Goal: Check status

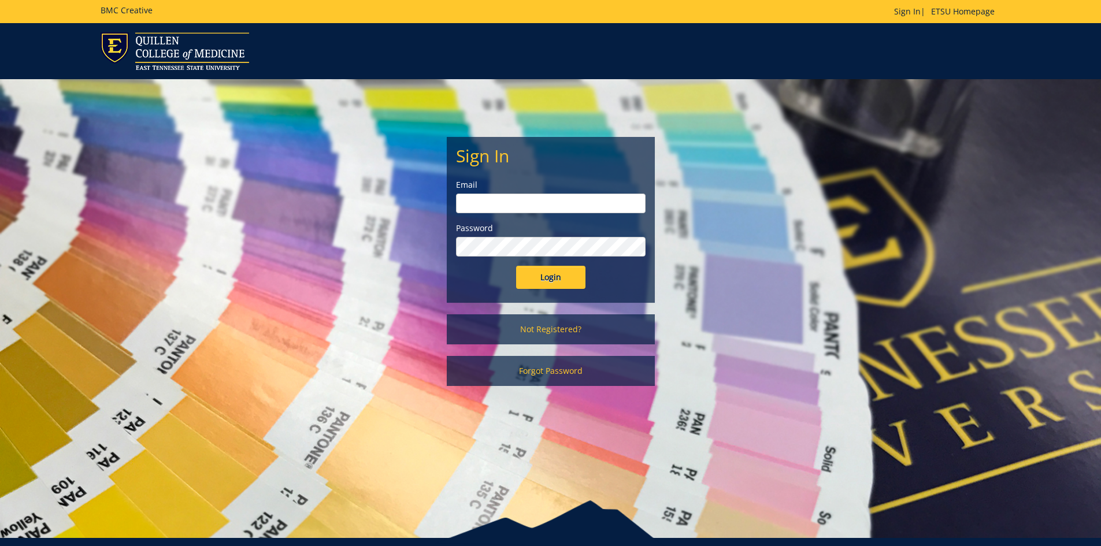
type input "[EMAIL_ADDRESS][DOMAIN_NAME]"
click at [542, 280] on input "Login" at bounding box center [550, 277] width 69 height 23
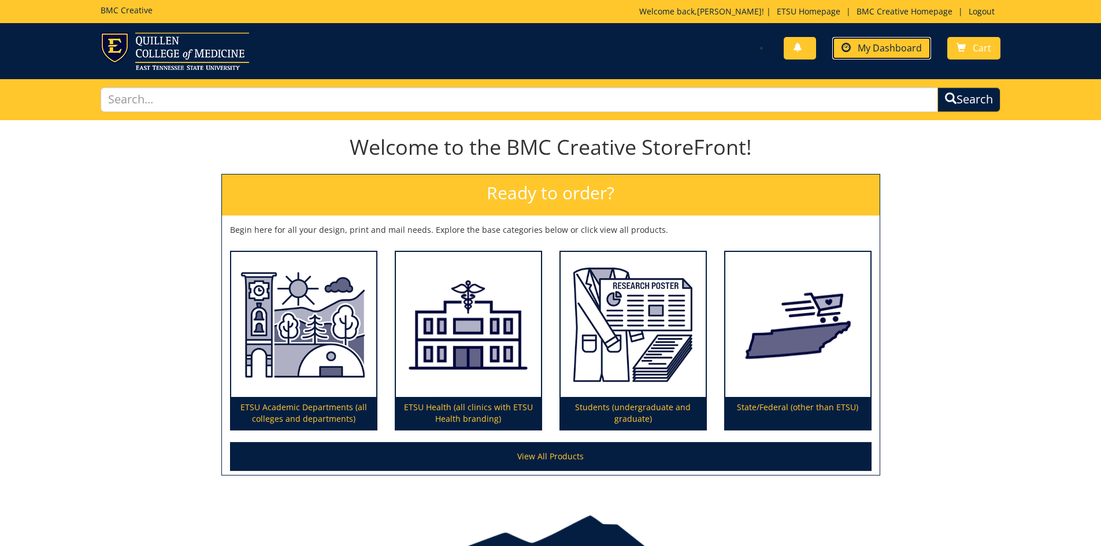
click at [865, 47] on span "My Dashboard" at bounding box center [890, 48] width 64 height 13
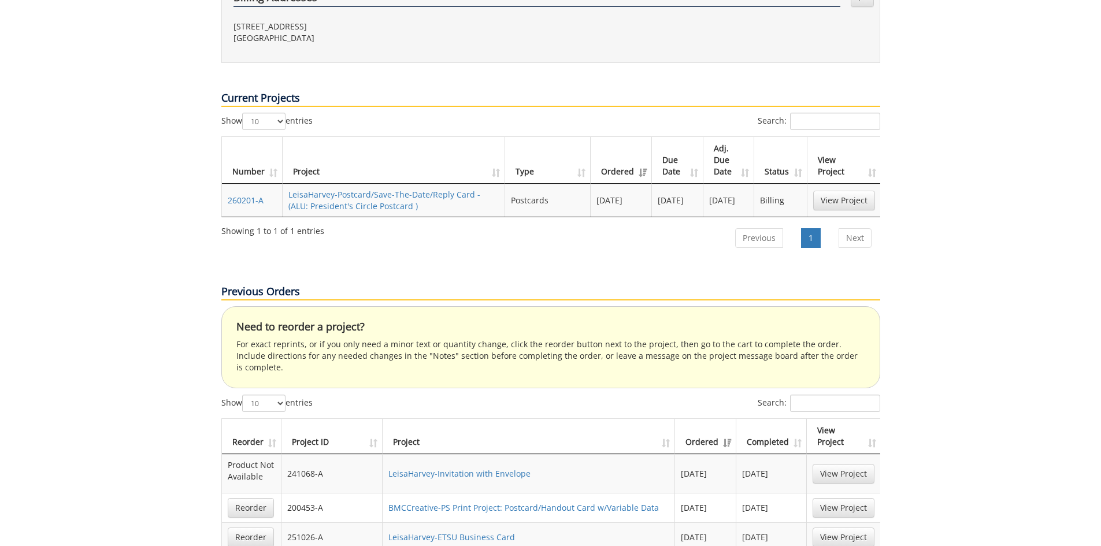
scroll to position [405, 0]
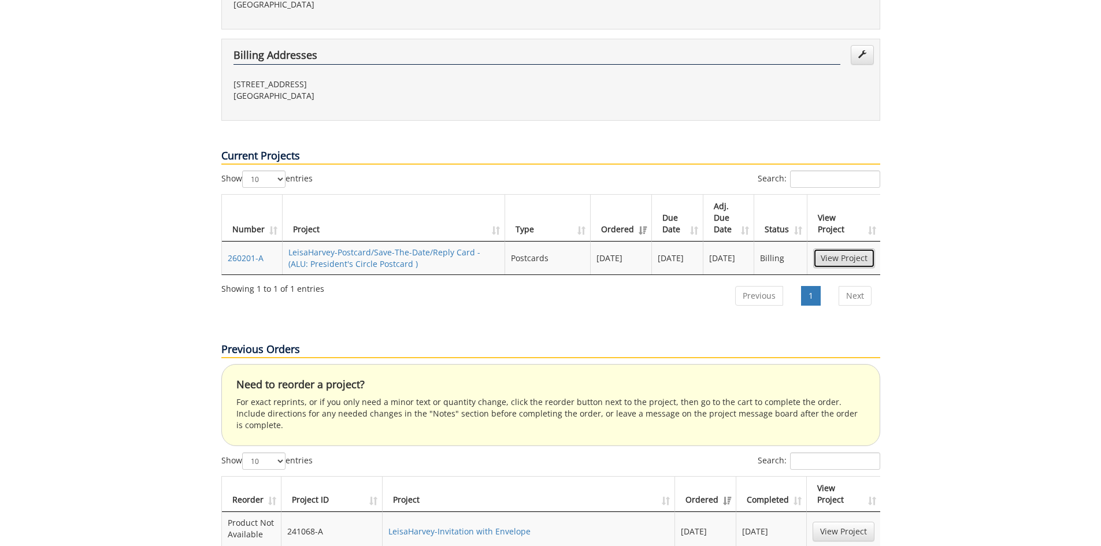
click at [858, 249] on link "View Project" at bounding box center [844, 259] width 62 height 20
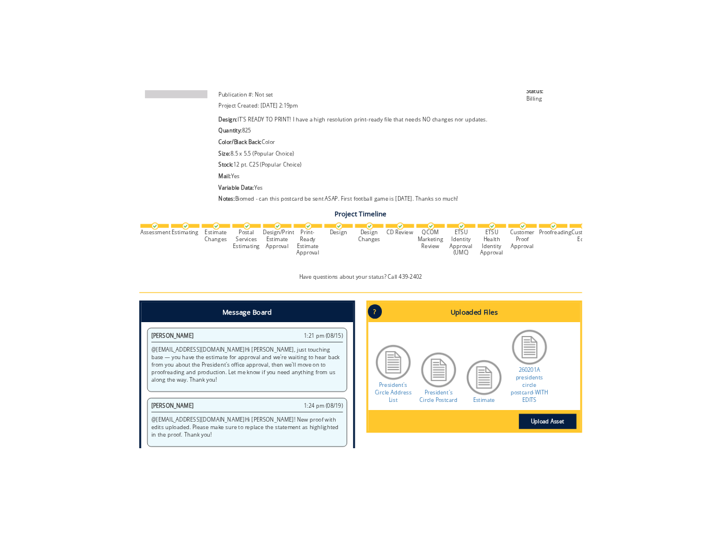
scroll to position [404, 0]
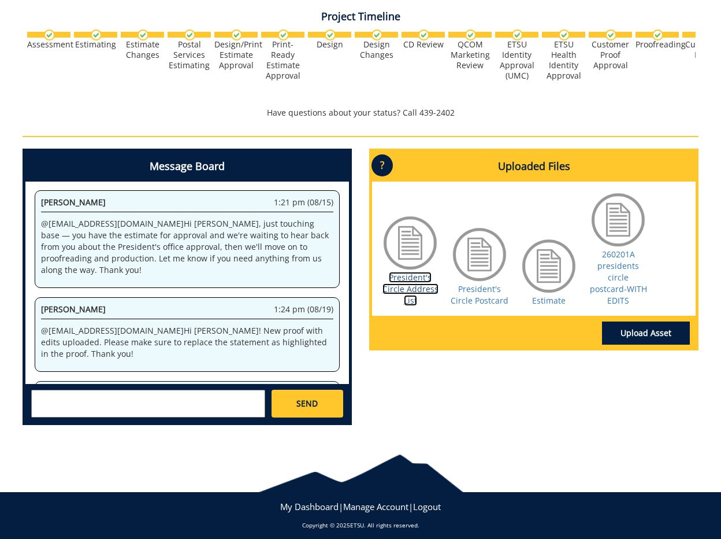
click at [417, 282] on link "President's Circle Address List" at bounding box center [411, 289] width 56 height 34
click at [480, 283] on link "President's Circle Postcard" at bounding box center [480, 294] width 58 height 23
